Goal: Task Accomplishment & Management: Use online tool/utility

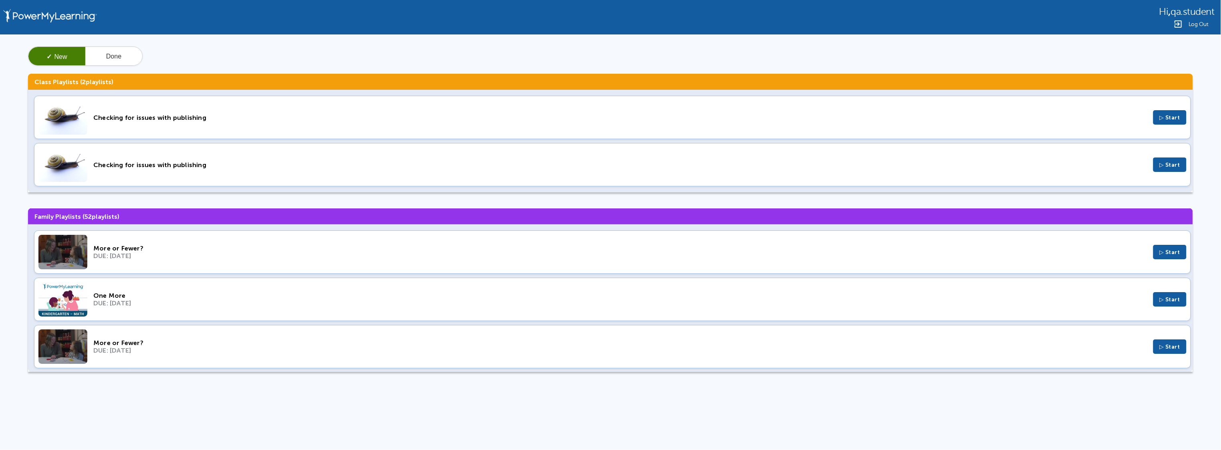
click at [1187, 26] on div "Log Out" at bounding box center [1187, 24] width 55 height 10
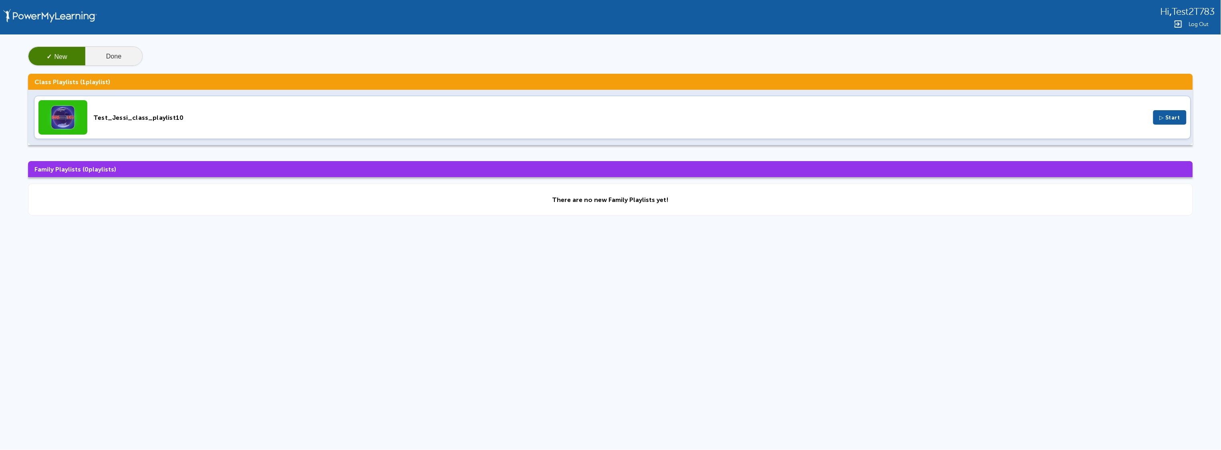
click at [122, 63] on button "Done" at bounding box center [113, 56] width 57 height 19
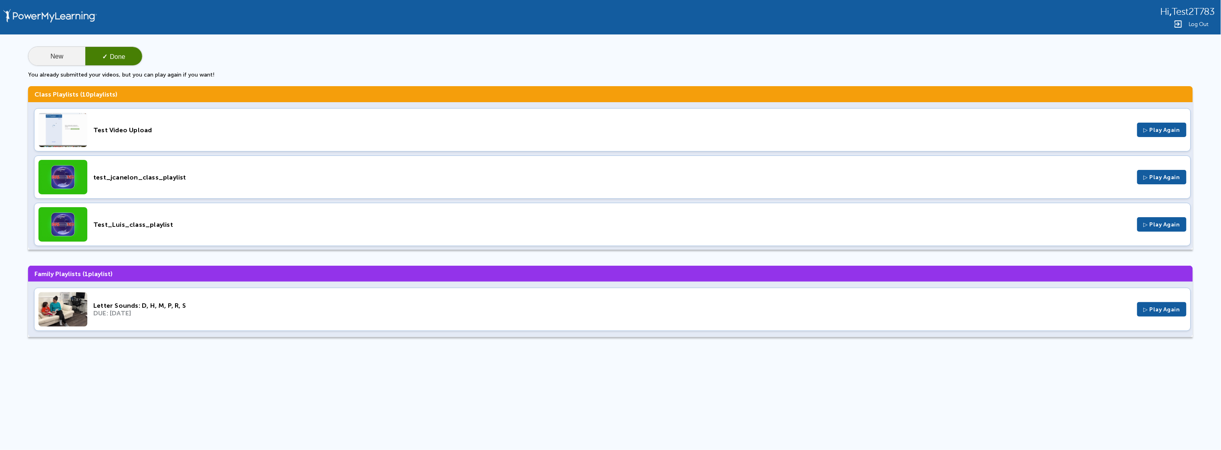
click at [52, 56] on button "New" at bounding box center [56, 56] width 57 height 19
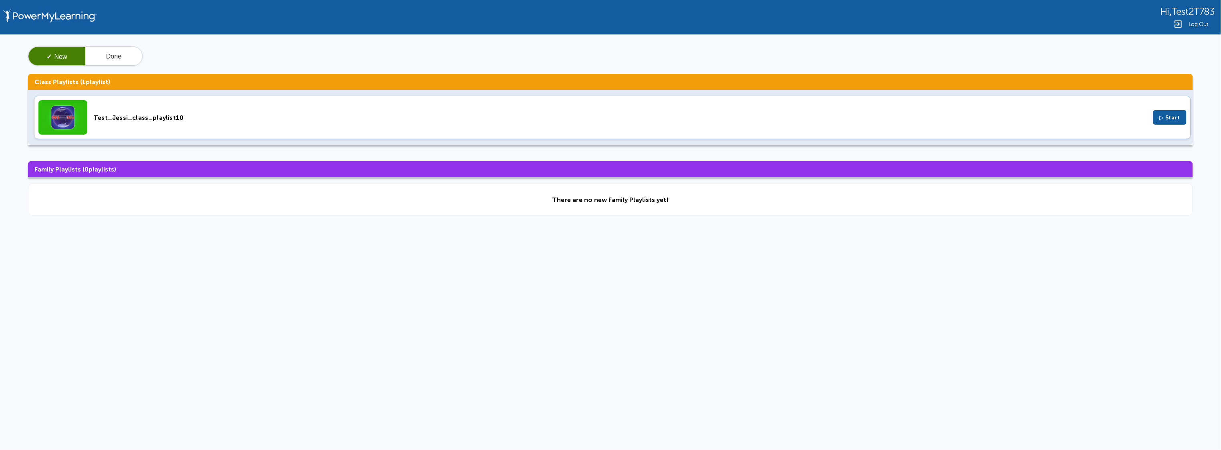
click at [92, 115] on div "Test_Jessi_class_playlist10 ▷ Start" at bounding box center [612, 117] width 1157 height 43
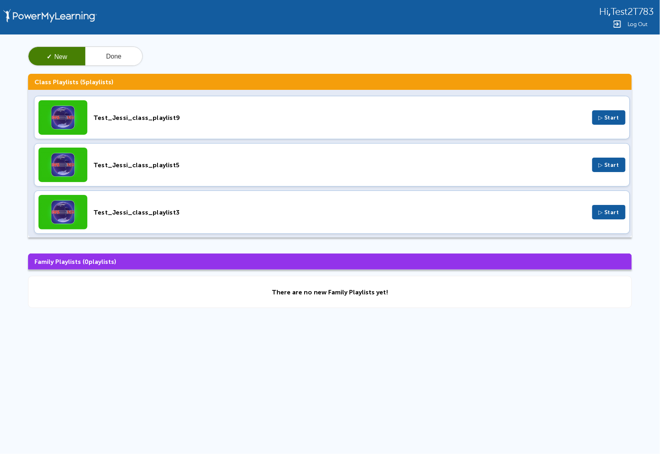
click at [226, 341] on html "Hi , Test2T783 Log Out ✓ New Done Class Playlists ( 5 playlists) Test_Jessi_cla…" at bounding box center [330, 170] width 660 height 341
click at [115, 55] on button "Done" at bounding box center [113, 56] width 57 height 19
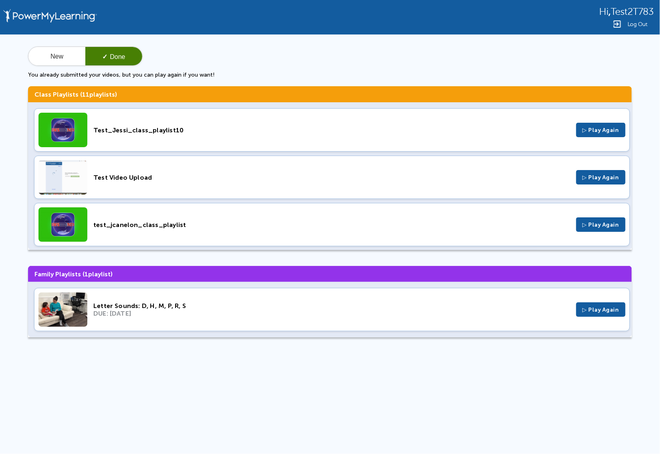
click at [59, 43] on div "New ✓ Done You already submitted your videos, but you can play again if you wan…" at bounding box center [330, 194] width 660 height 321
click at [62, 50] on button "New" at bounding box center [56, 56] width 57 height 19
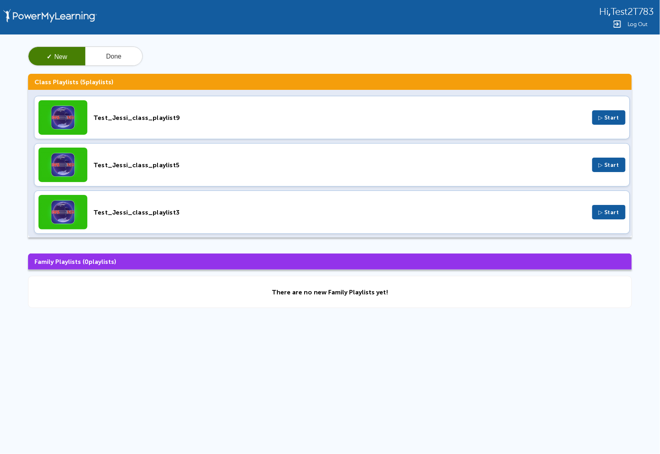
scroll to position [98, 0]
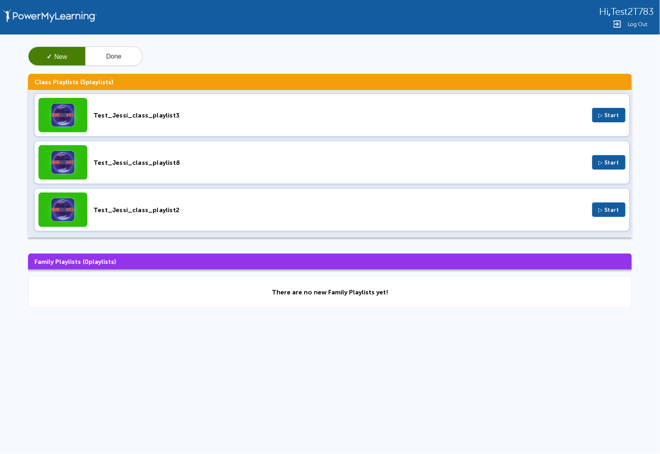
click at [132, 209] on div "Test_Jessi_class_playlist2" at bounding box center [339, 210] width 493 height 8
click at [242, 224] on div "Test_Jessi_class_playlist2 ▷ Start" at bounding box center [332, 209] width 596 height 43
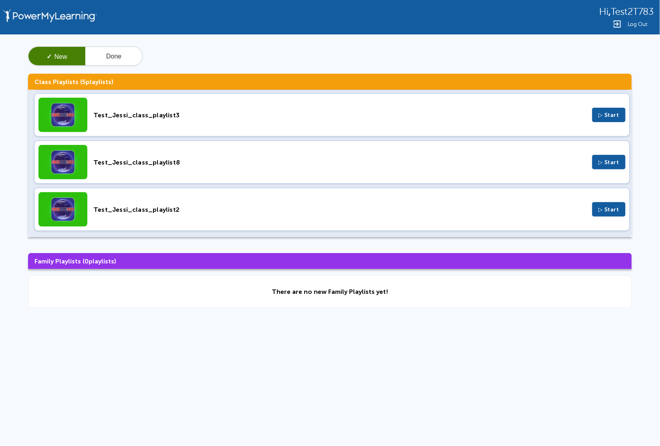
click at [357, 341] on html "Hi , Test2T783 Log Out ✓ New Done Class Playlists ( 5 playlists) Test_Jessi_cla…" at bounding box center [330, 170] width 660 height 341
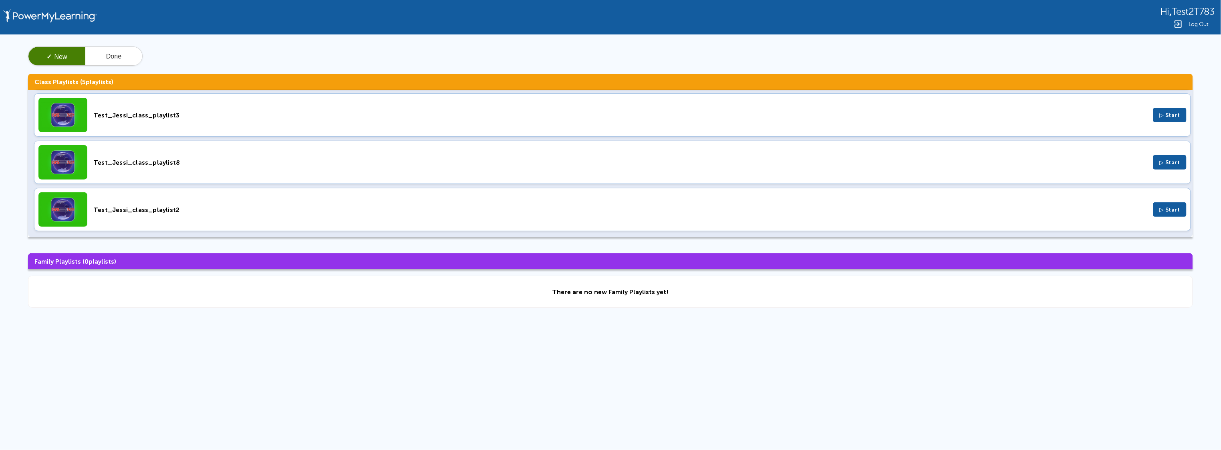
click at [145, 117] on div "Test_Jessi_class_playlist3" at bounding box center [620, 115] width 1054 height 8
